Goal: Navigation & Orientation: Find specific page/section

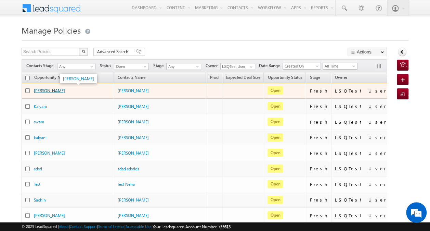
click at [35, 89] on link "sonal" at bounding box center [49, 90] width 31 height 5
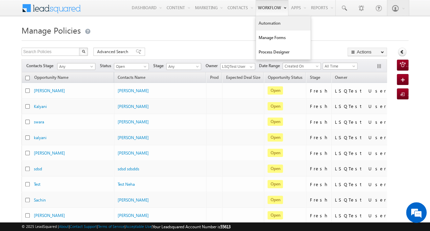
click at [268, 21] on link "Automation" at bounding box center [283, 23] width 55 height 14
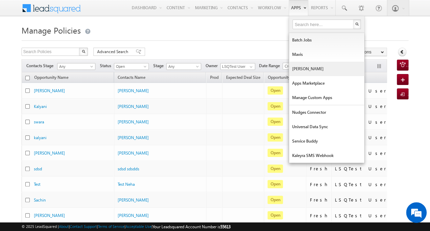
click at [306, 68] on link "[PERSON_NAME]" at bounding box center [326, 69] width 75 height 14
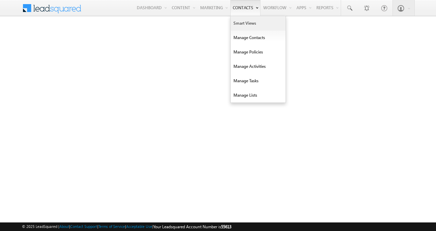
click at [247, 21] on link "Smart Views" at bounding box center [257, 23] width 55 height 14
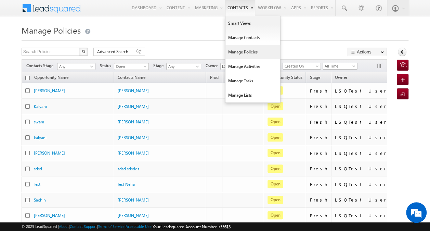
click at [240, 53] on link "Manage Policies" at bounding box center [253, 52] width 55 height 14
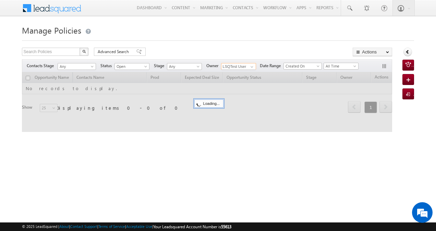
click at [243, 65] on input "LSQTest User" at bounding box center [238, 66] width 35 height 7
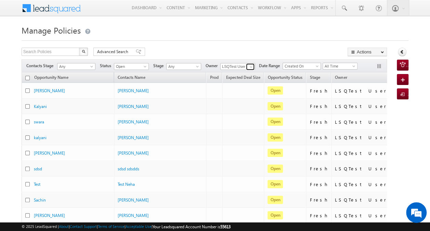
click at [252, 66] on span at bounding box center [251, 66] width 5 height 5
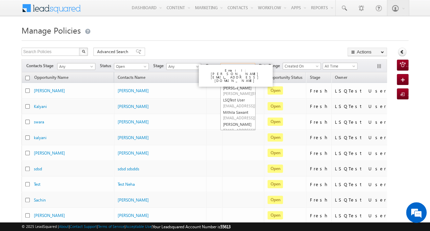
scroll to position [157, 0]
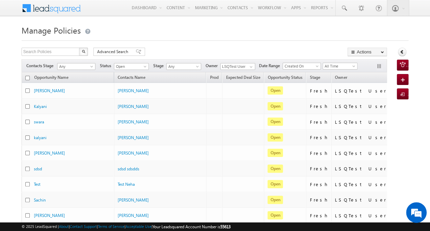
click at [239, 49] on div "Search Policies X 451 results found Advanced Search Advanced search results Act…" at bounding box center [205, 53] width 366 height 10
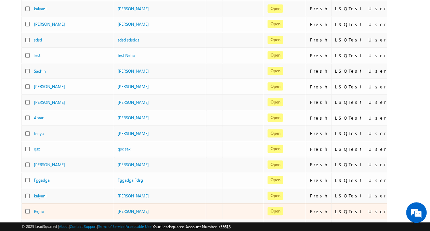
scroll to position [0, 0]
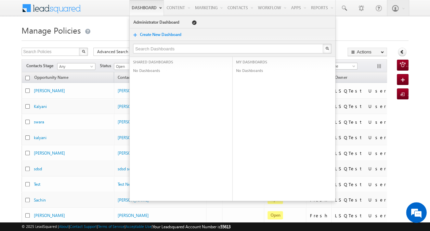
click at [136, 6] on link "Dashboard" at bounding box center [146, 8] width 35 height 16
click at [66, 8] on span at bounding box center [56, 7] width 50 height 12
